Goal: Information Seeking & Learning: Learn about a topic

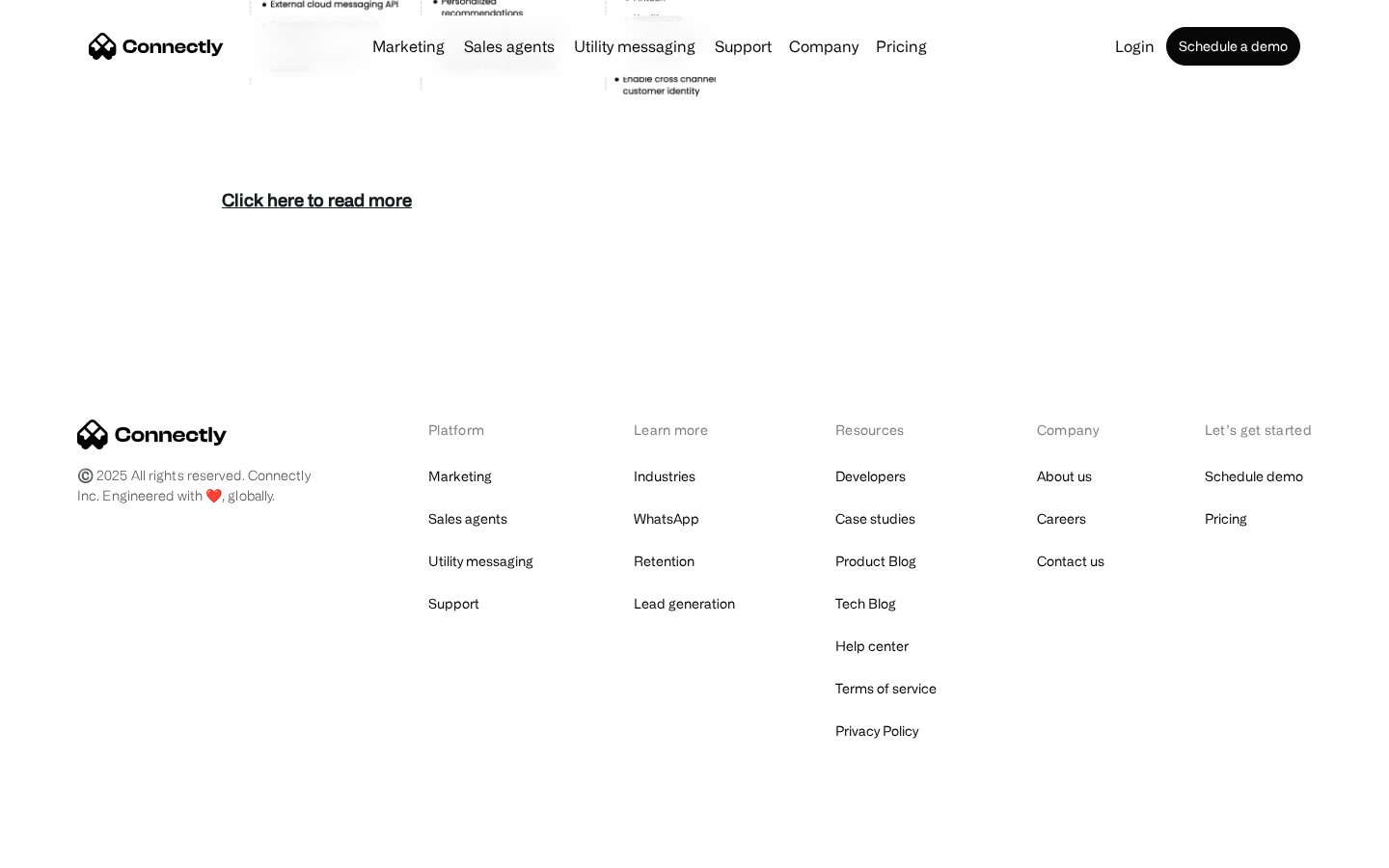
scroll to position [8359, 0]
